Goal: Information Seeking & Learning: Learn about a topic

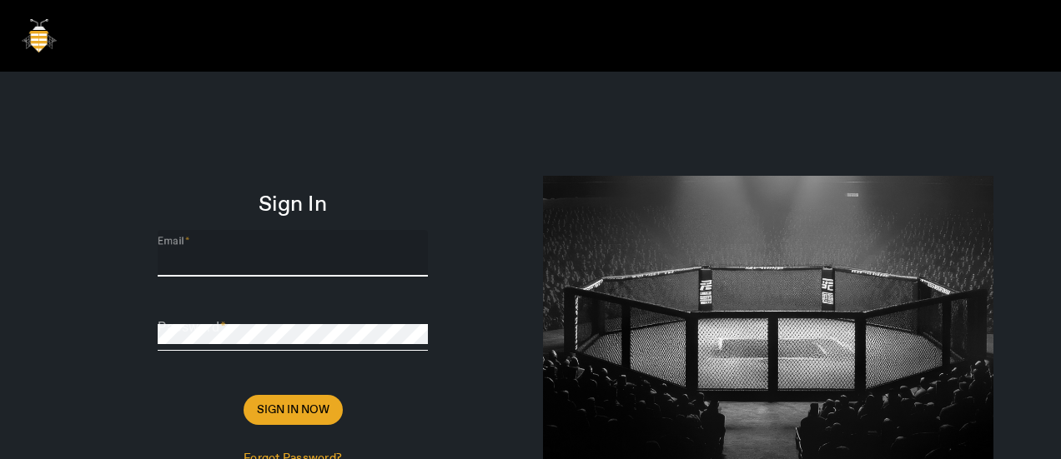
click at [240, 251] on input "Email" at bounding box center [293, 260] width 270 height 20
click at [260, 249] on div "Email" at bounding box center [293, 253] width 270 height 47
paste input "[PERSON_NAME][EMAIL_ADDRESS][DOMAIN_NAME]"
type input "[PERSON_NAME][EMAIL_ADDRESS][DOMAIN_NAME]"
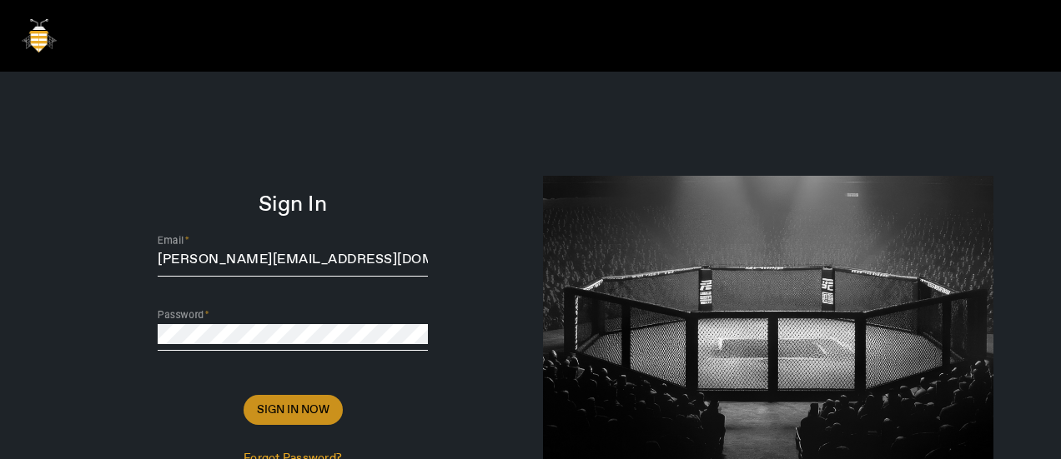
click at [287, 393] on span at bounding box center [292, 410] width 99 height 40
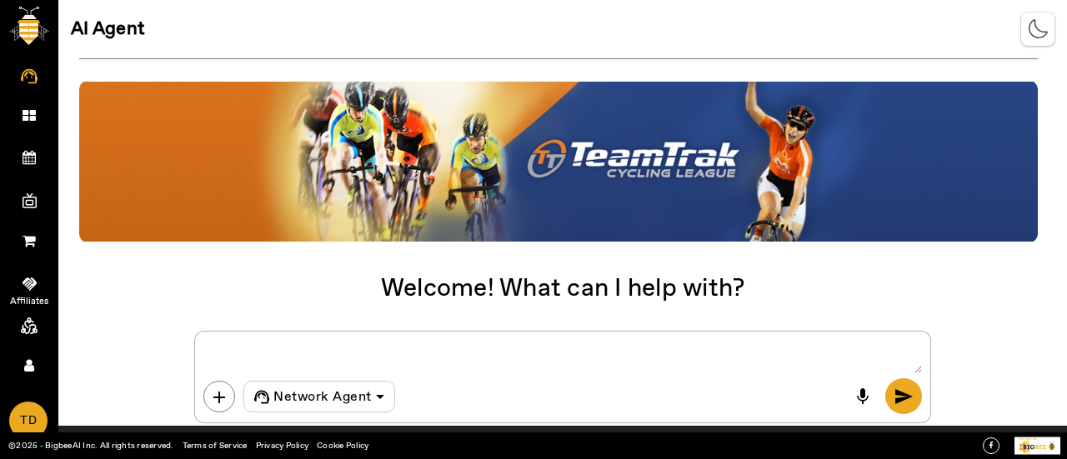
click at [37, 281] on span at bounding box center [29, 284] width 32 height 18
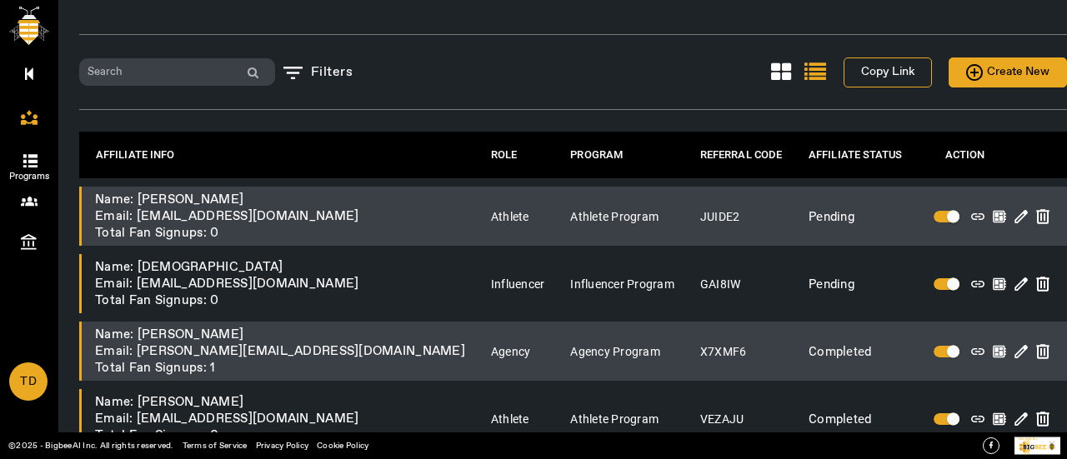
click at [34, 158] on icon at bounding box center [29, 159] width 17 height 17
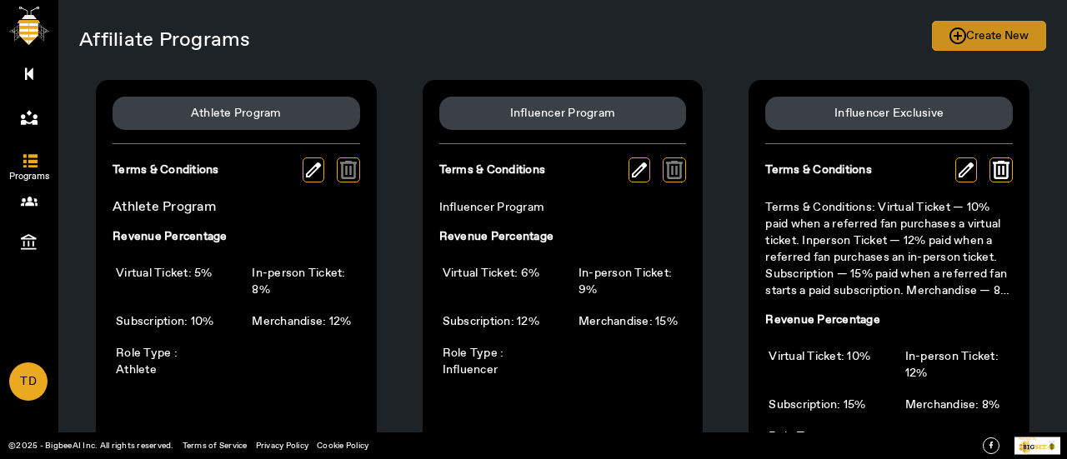
click at [981, 29] on span "Create New" at bounding box center [989, 36] width 79 height 21
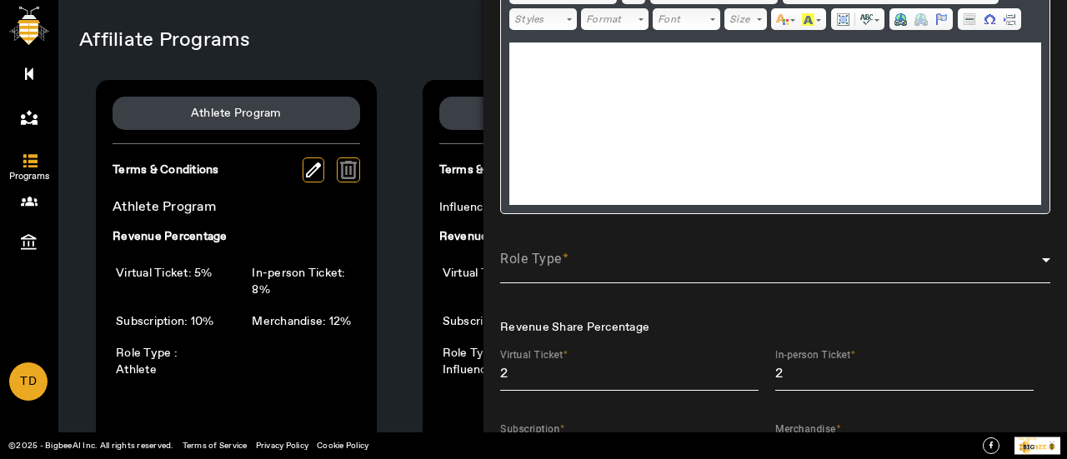
scroll to position [319, 0]
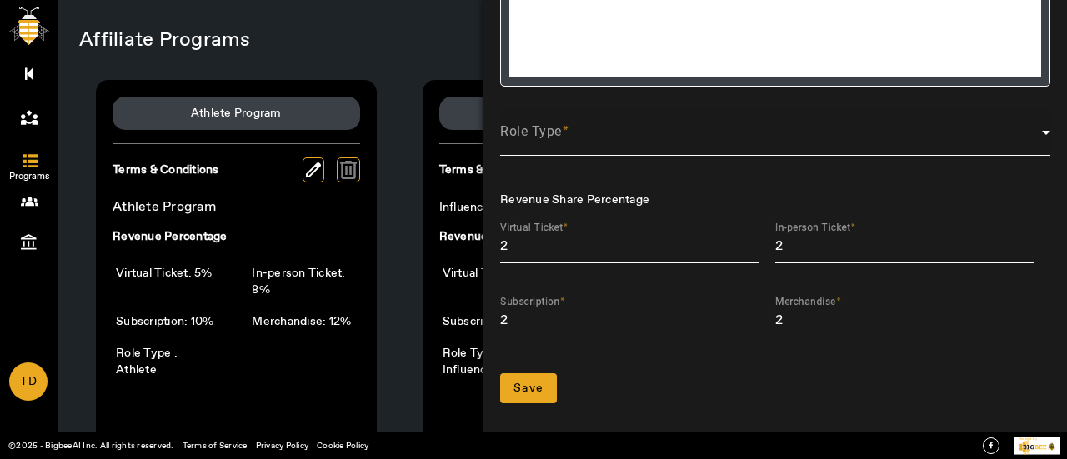
click at [552, 123] on mat-label "Role Type" at bounding box center [531, 131] width 62 height 16
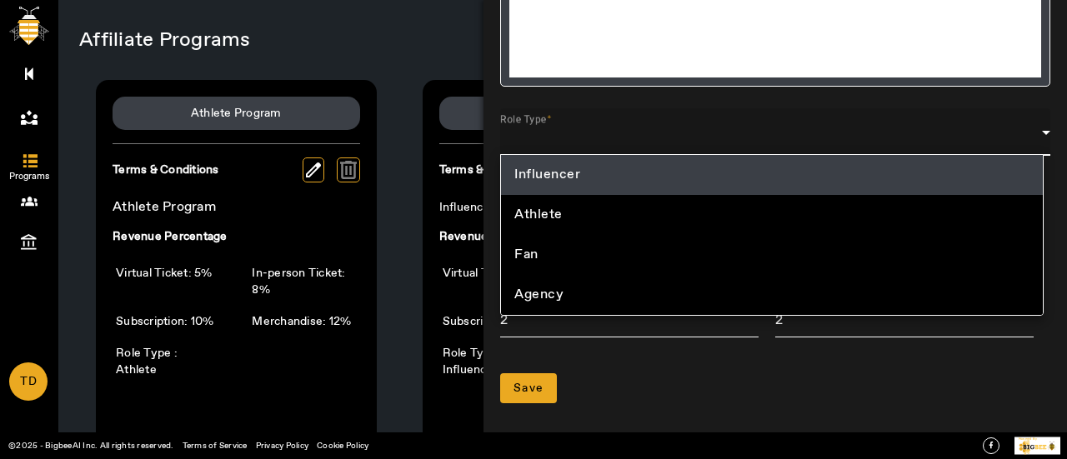
click at [856, 388] on div at bounding box center [533, 229] width 1067 height 459
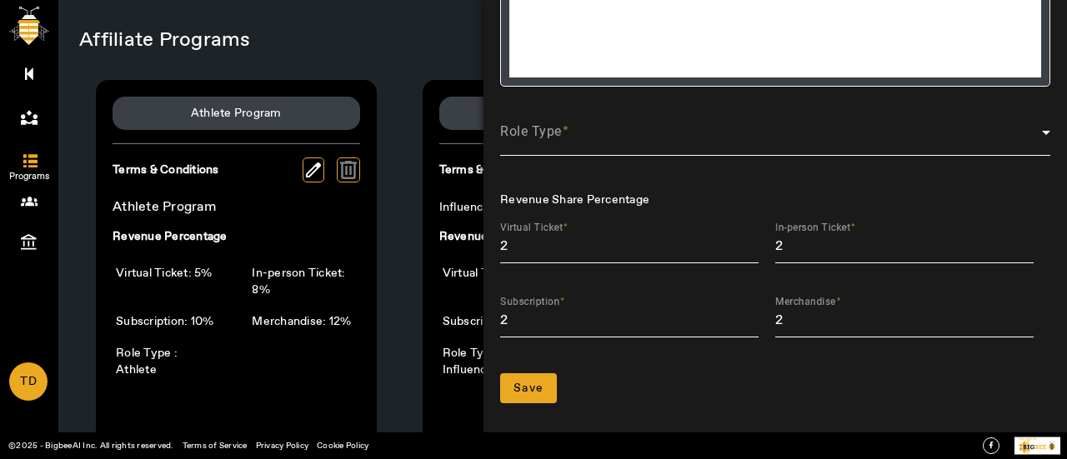
scroll to position [0, 0]
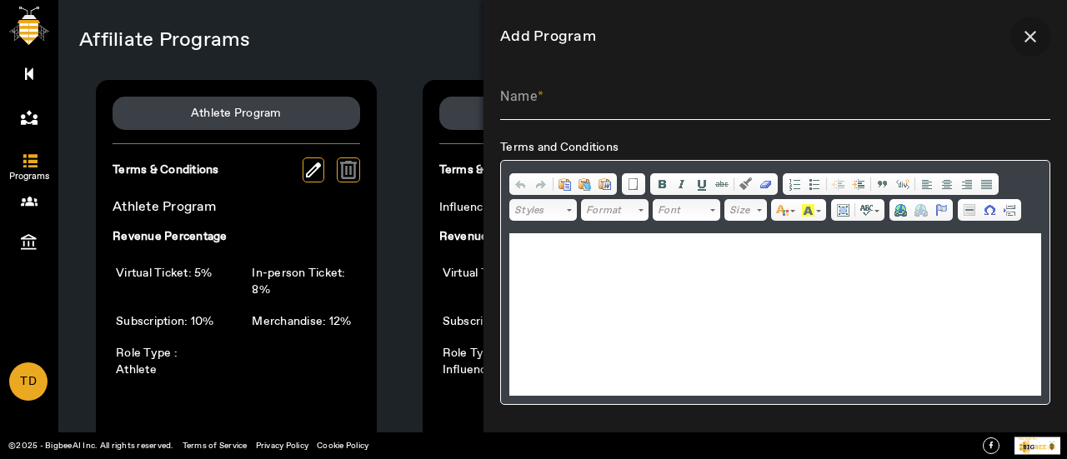
click at [1022, 34] on span at bounding box center [1031, 37] width 40 height 40
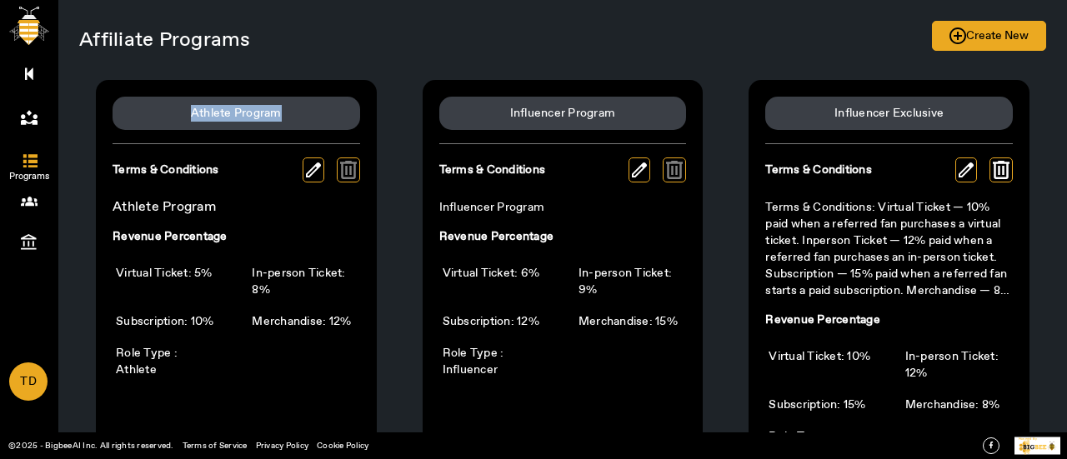
drag, startPoint x: 181, startPoint y: 111, endPoint x: 298, endPoint y: 101, distance: 117.2
click at [298, 101] on div "Athlete Program" at bounding box center [237, 113] width 248 height 33
copy div "Athlete Program"
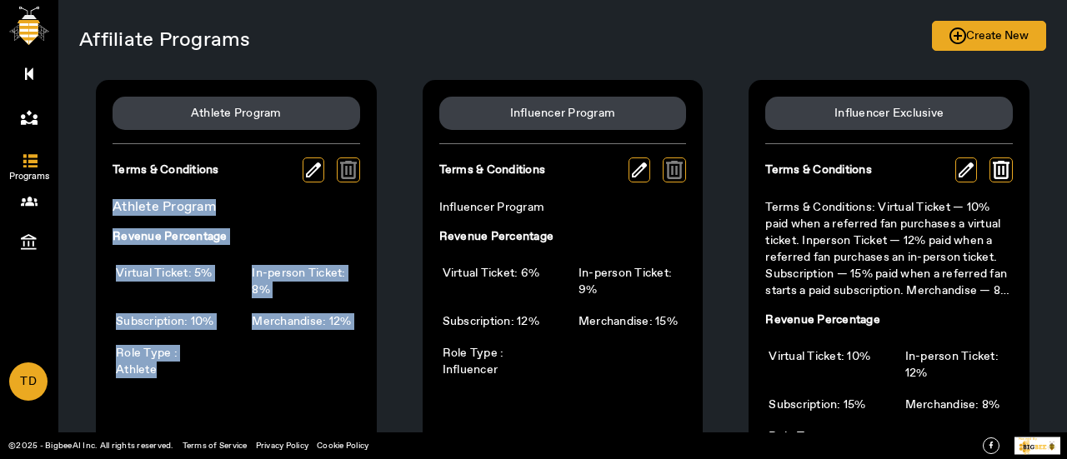
drag, startPoint x: 107, startPoint y: 199, endPoint x: 234, endPoint y: 359, distance: 204.7
click at [234, 359] on div "Athlete Program Terms & Conditions Athlete Program Revenue Percentage Virtual T…" at bounding box center [236, 281] width 281 height 402
copy div "Athlete Program Revenue Percentage Virtual Ticket: 5% In-person Ticket: 8% Subs…"
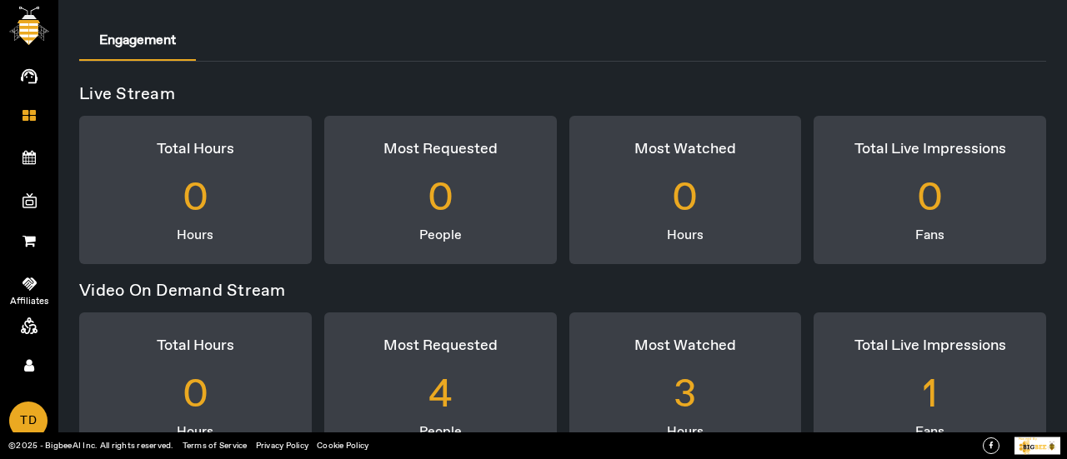
click at [33, 279] on icon at bounding box center [30, 284] width 14 height 13
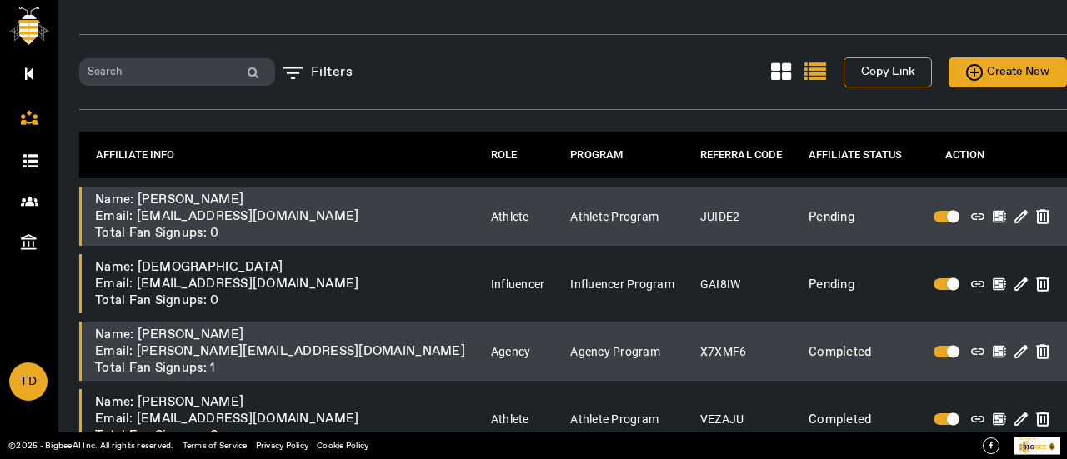
click at [30, 153] on icon at bounding box center [29, 159] width 17 height 17
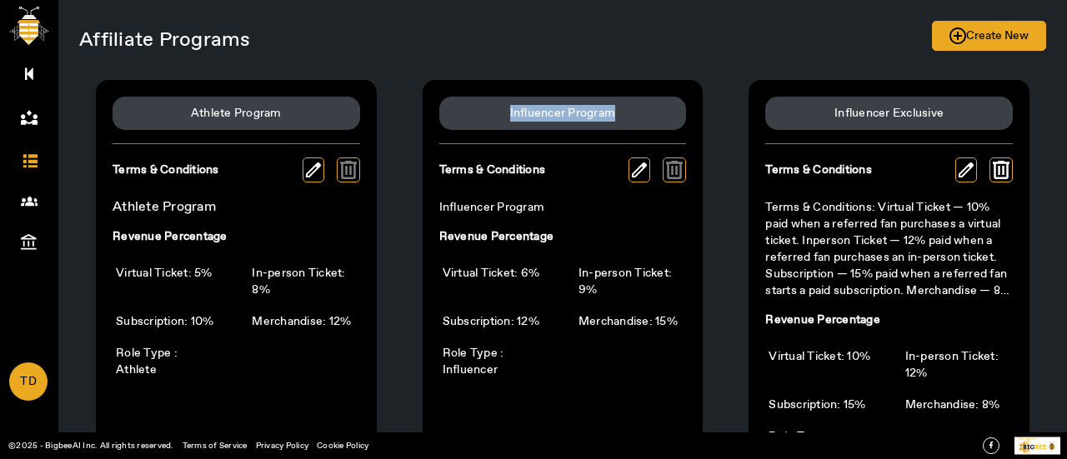
drag, startPoint x: 484, startPoint y: 107, endPoint x: 657, endPoint y: 98, distance: 173.6
click at [657, 98] on div "Influencer Program" at bounding box center [563, 113] width 248 height 33
copy div "Influencer Program"
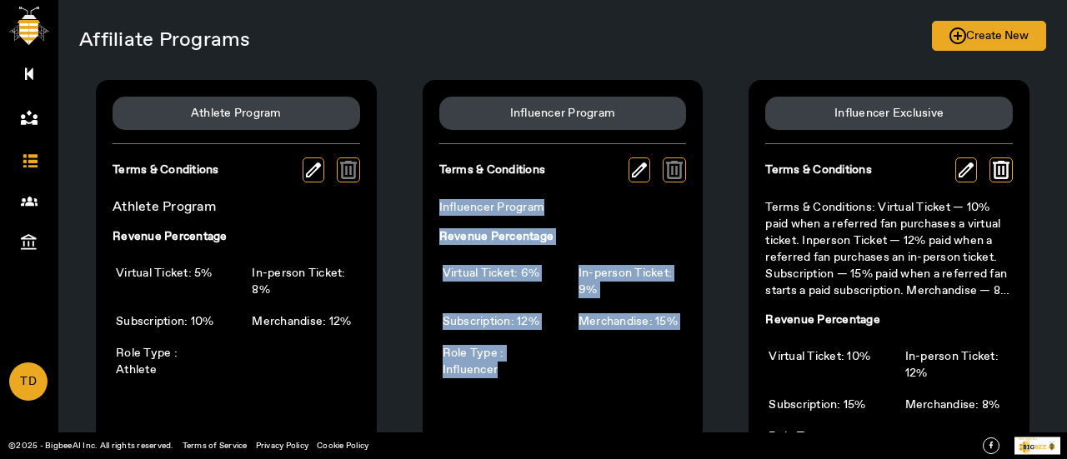
drag, startPoint x: 432, startPoint y: 206, endPoint x: 545, endPoint y: 363, distance: 193.5
click at [545, 363] on div "Influencer Program Terms & Conditions Influencer Program Revenue Percentage Vir…" at bounding box center [563, 281] width 281 height 402
copy div "Influencer Program Revenue Percentage Virtual Ticket: 6% In-person Ticket: 9% S…"
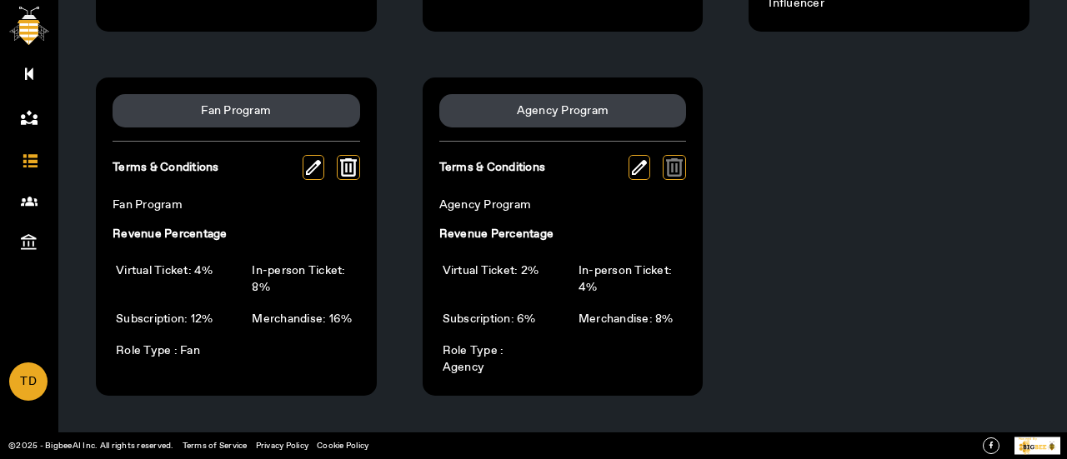
scroll to position [444, 0]
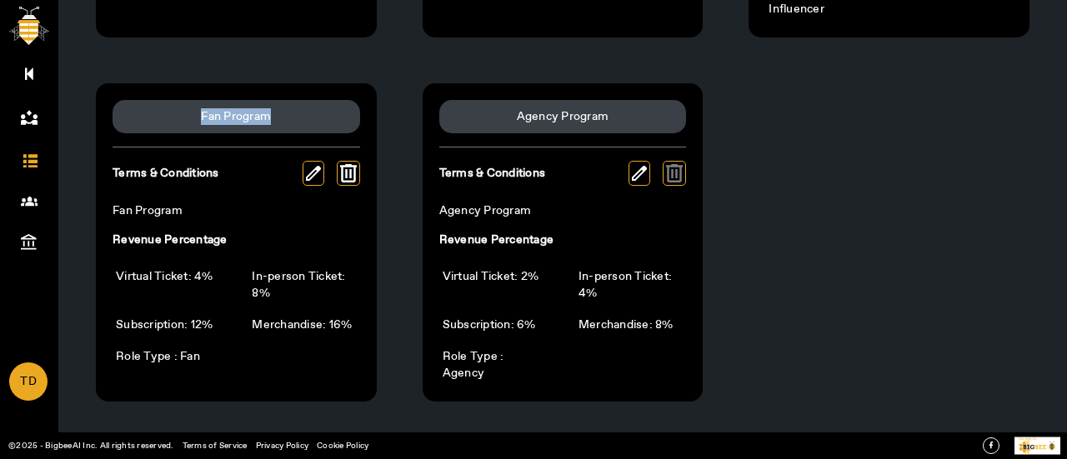
drag, startPoint x: 188, startPoint y: 114, endPoint x: 283, endPoint y: 112, distance: 94.3
click at [283, 112] on div "Fan Program" at bounding box center [237, 116] width 248 height 33
copy div "Fan Program"
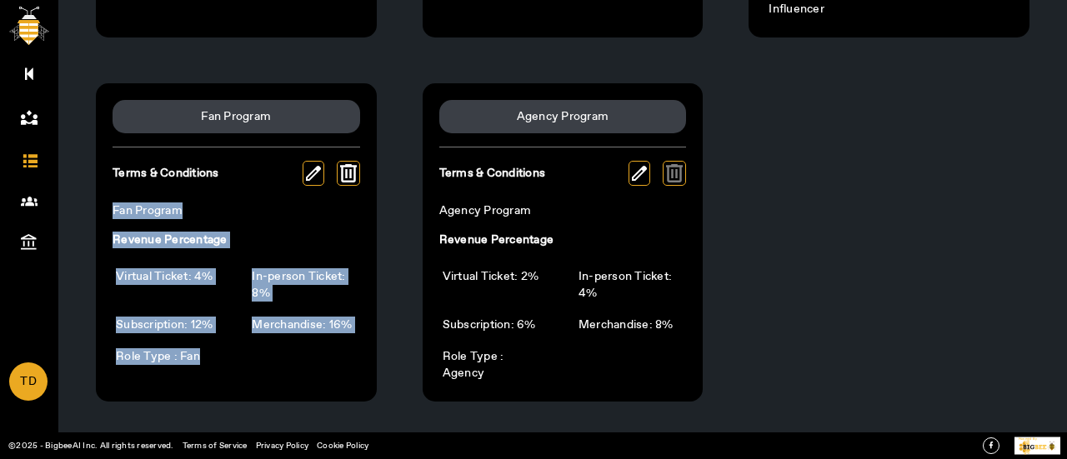
drag, startPoint x: 105, startPoint y: 211, endPoint x: 196, endPoint y: 349, distance: 164.9
click at [196, 349] on div "Fan Program Terms & Conditions Fan Program Revenue Percentage Virtual Ticket: 4…" at bounding box center [236, 242] width 281 height 319
copy div "Fan Program Revenue Percentage Virtual Ticket: 4% In-person Ticket: 8% Subscrip…"
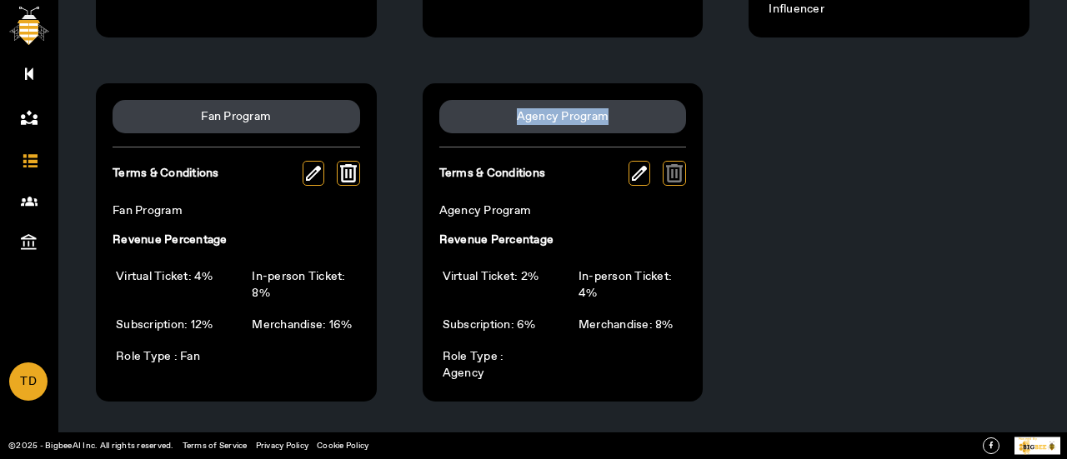
drag, startPoint x: 513, startPoint y: 109, endPoint x: 620, endPoint y: 123, distance: 107.6
click at [620, 123] on div "Agency Program" at bounding box center [563, 116] width 248 height 33
copy div "Agency Program"
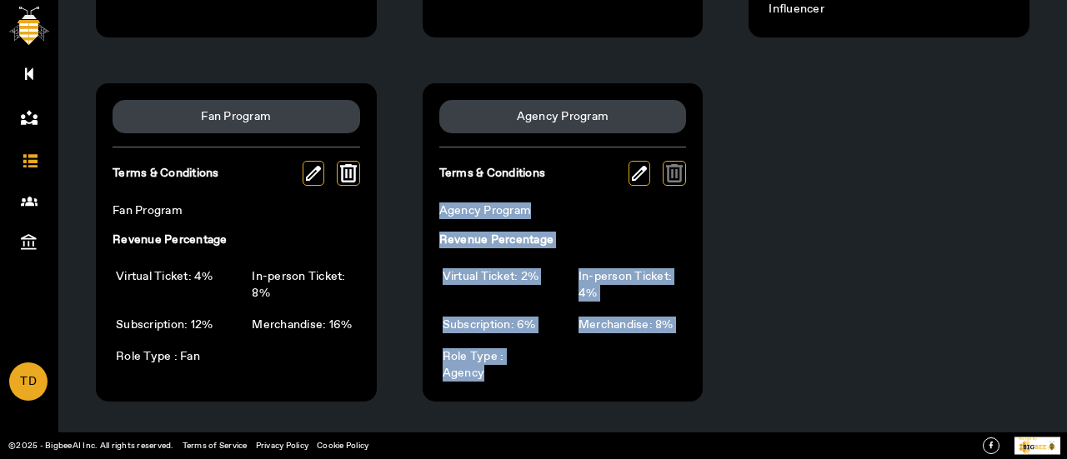
drag, startPoint x: 431, startPoint y: 198, endPoint x: 518, endPoint y: 374, distance: 196.9
click at [518, 374] on div "Agency Program Terms & Conditions Agency Program Revenue Percentage Virtual Tic…" at bounding box center [563, 242] width 281 height 319
copy div "Agency Program Revenue Percentage Virtual Ticket: 2% In-person Ticket: 4% Subsc…"
